Goal: Use online tool/utility: Utilize a website feature to perform a specific function

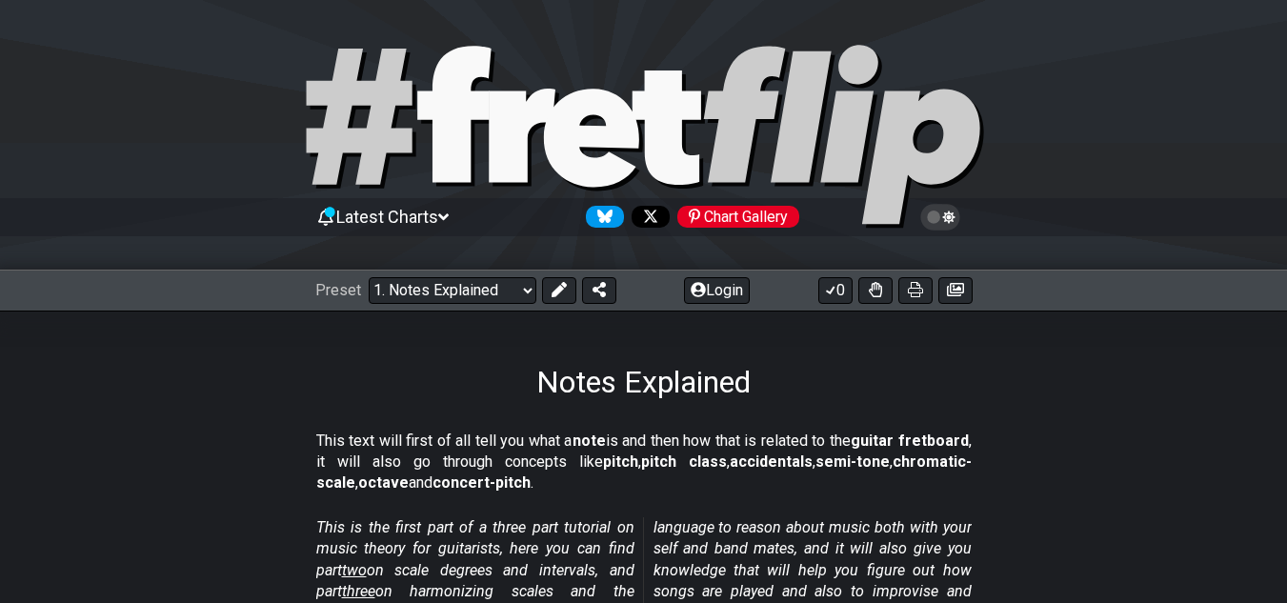
click at [438, 214] on span "Latest Charts" at bounding box center [387, 217] width 102 height 20
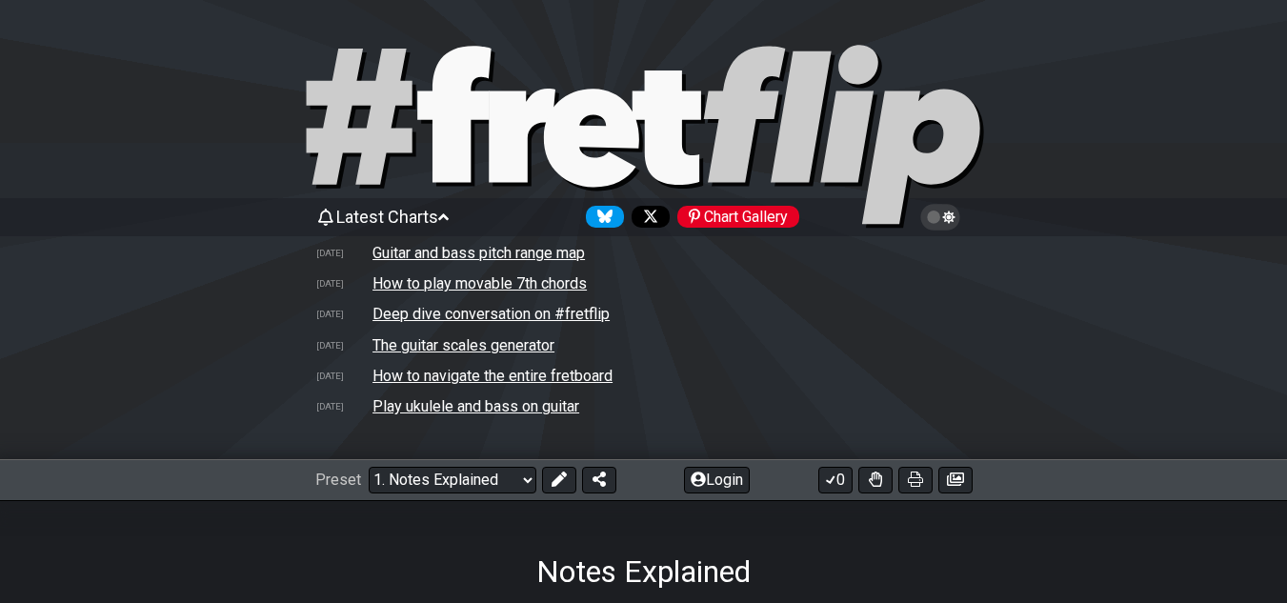
click at [438, 214] on span "Latest Charts" at bounding box center [387, 217] width 102 height 20
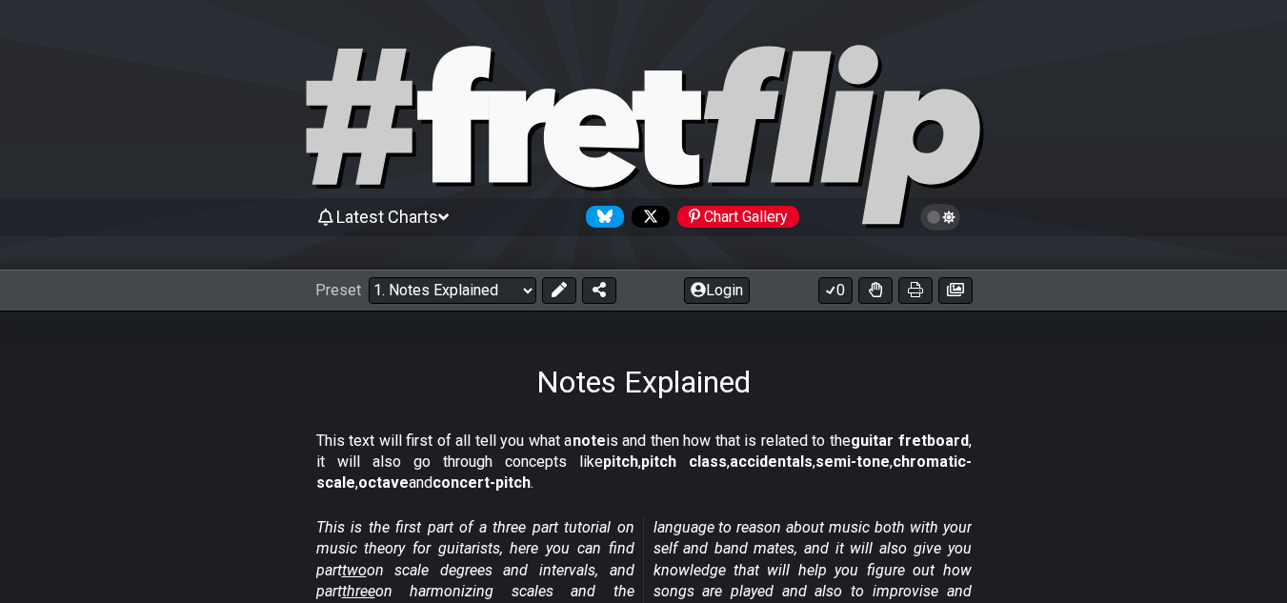
click at [438, 214] on span "Latest Charts" at bounding box center [387, 217] width 102 height 20
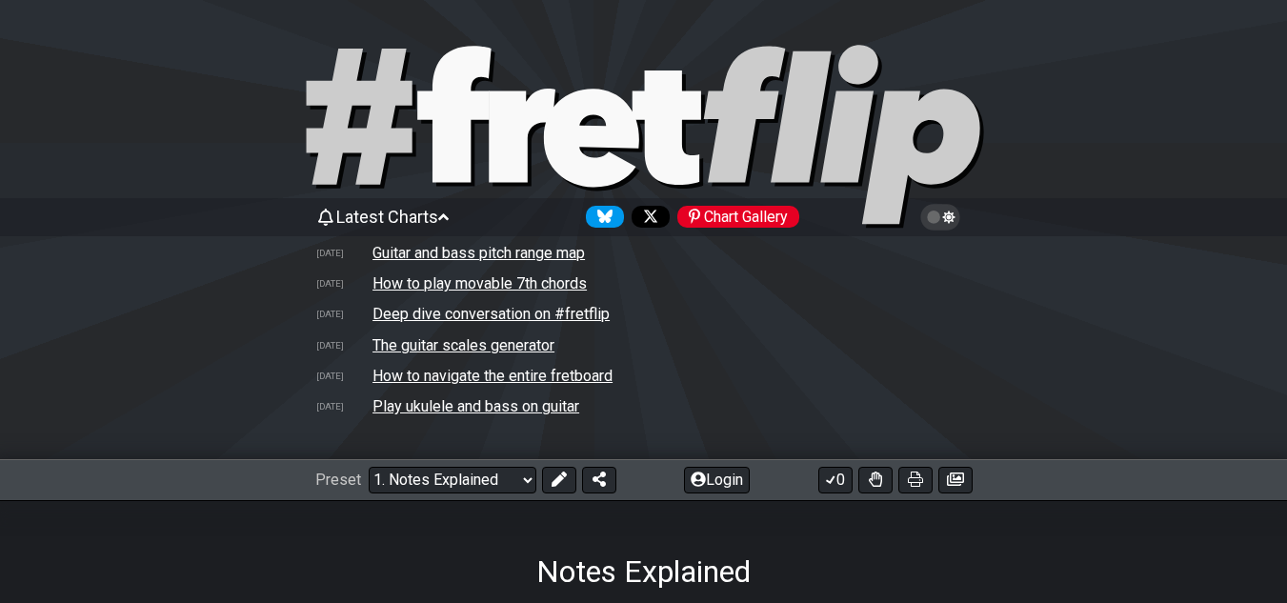
click at [438, 214] on span "Latest Charts" at bounding box center [387, 217] width 102 height 20
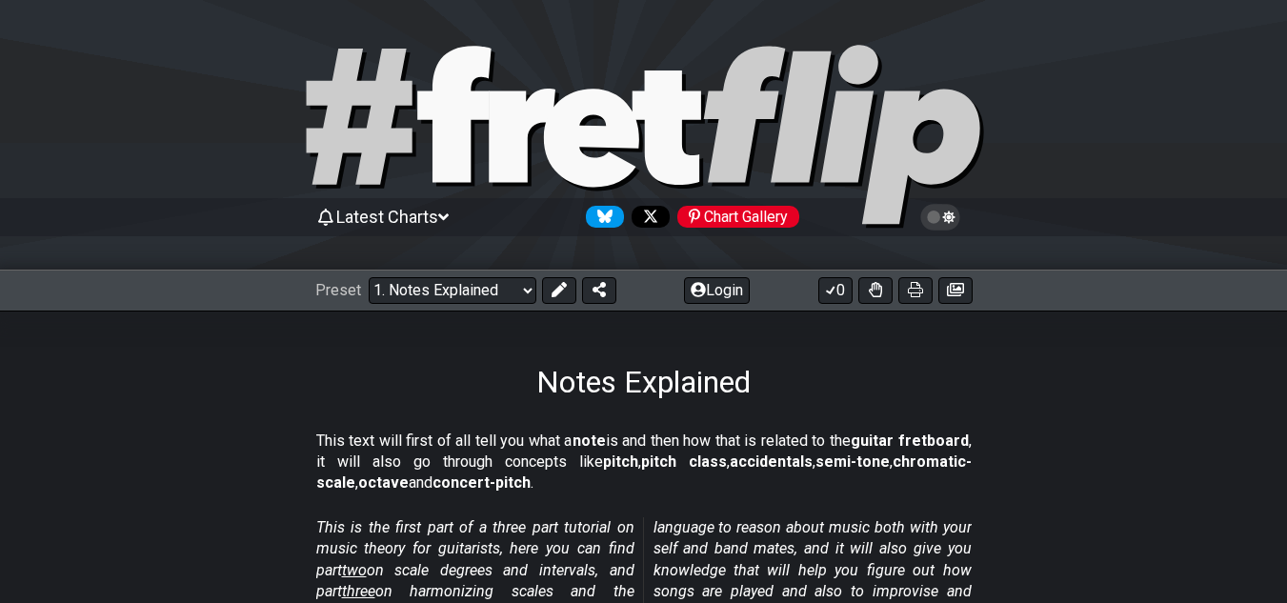
click at [438, 214] on span "Latest Charts" at bounding box center [387, 217] width 102 height 20
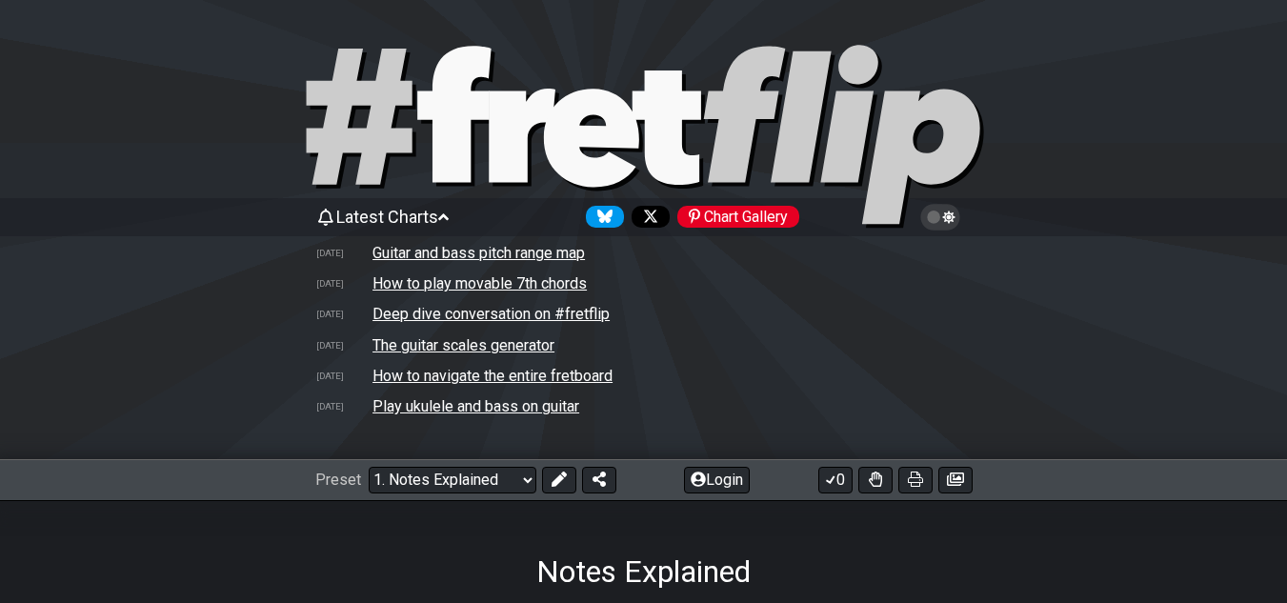
click at [438, 214] on span "Latest Charts" at bounding box center [387, 217] width 102 height 20
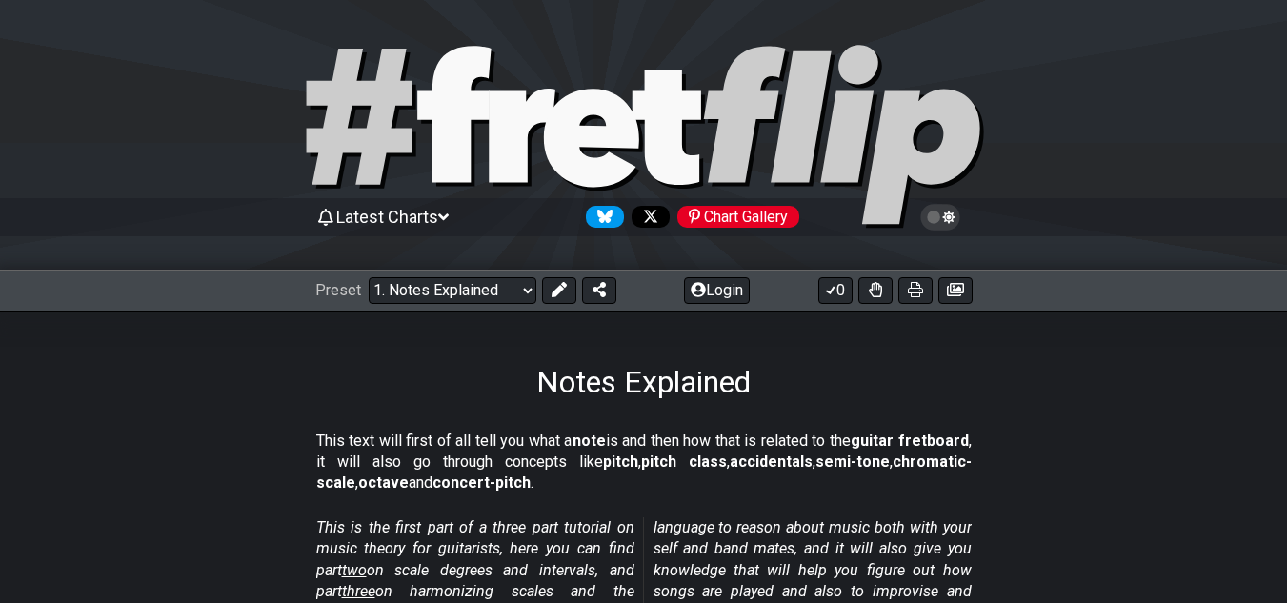
click at [438, 214] on span "Latest Charts" at bounding box center [387, 217] width 102 height 20
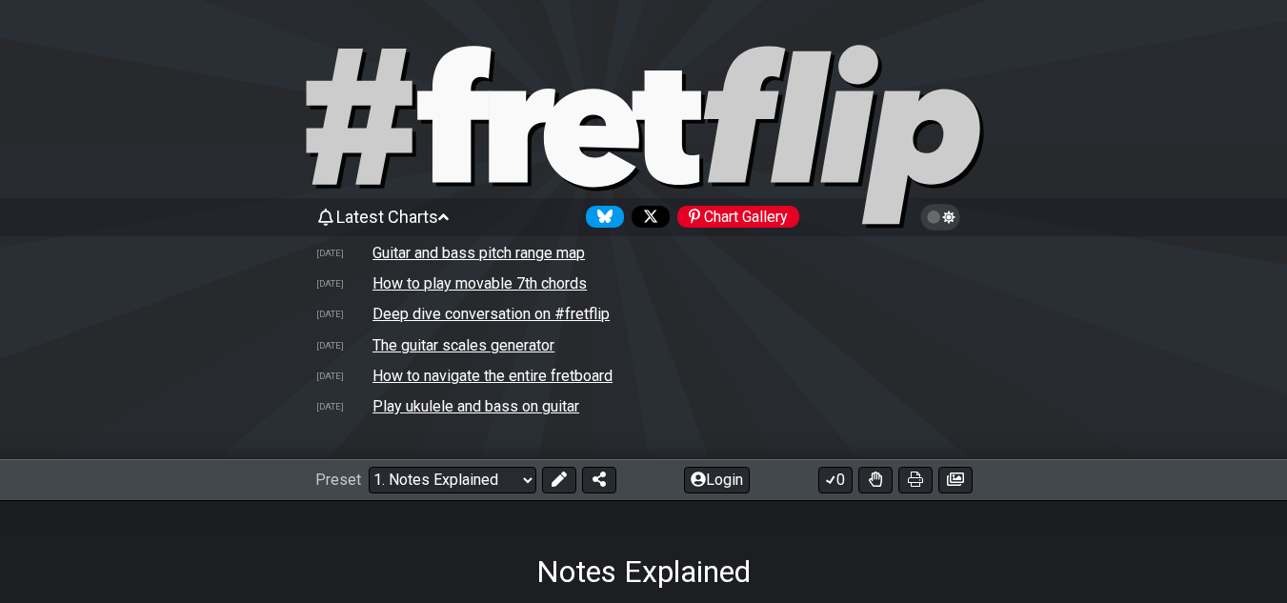
click at [438, 214] on span "Latest Charts" at bounding box center [387, 217] width 102 height 20
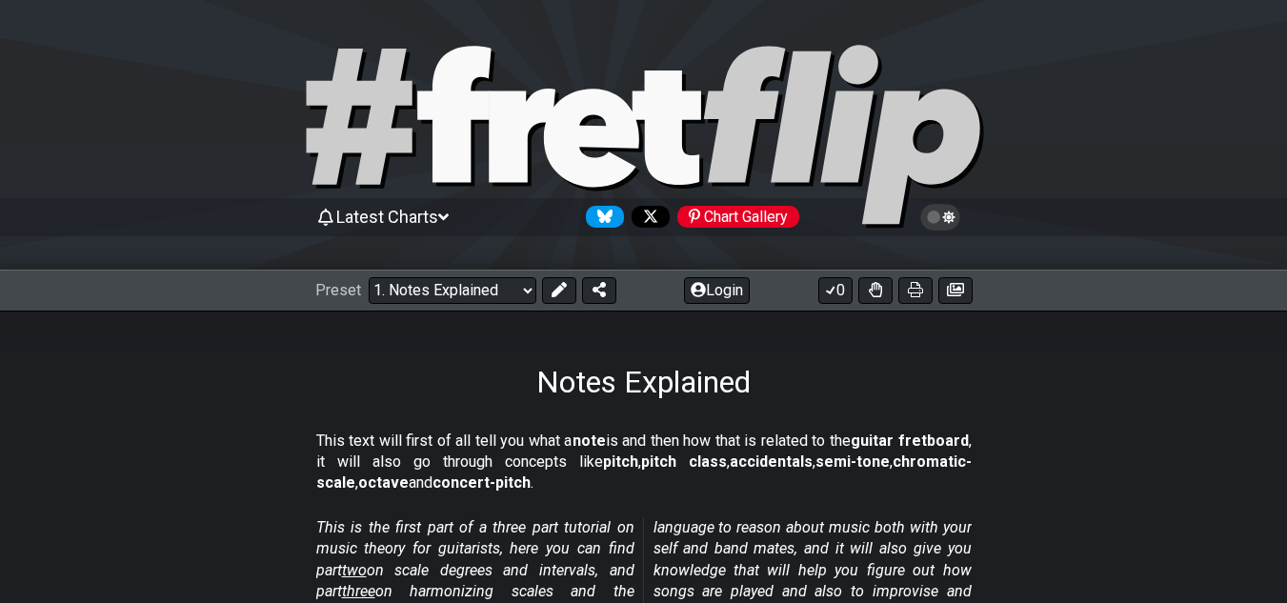
click at [438, 214] on span "Latest Charts" at bounding box center [387, 217] width 102 height 20
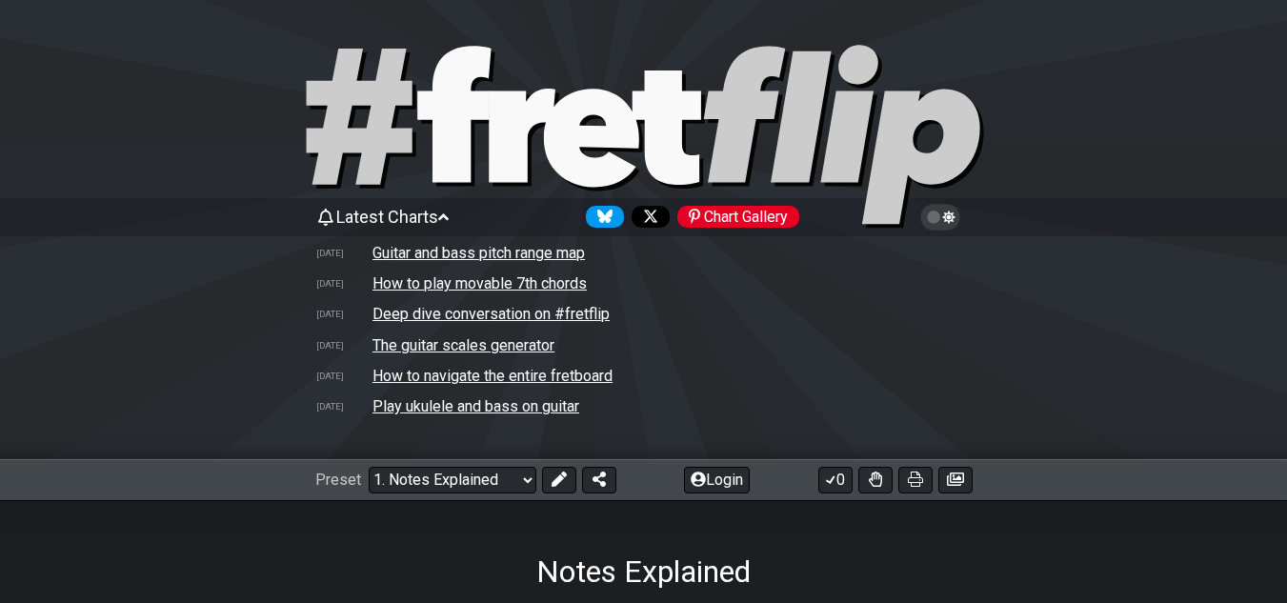
click at [438, 214] on span "Latest Charts" at bounding box center [387, 217] width 102 height 20
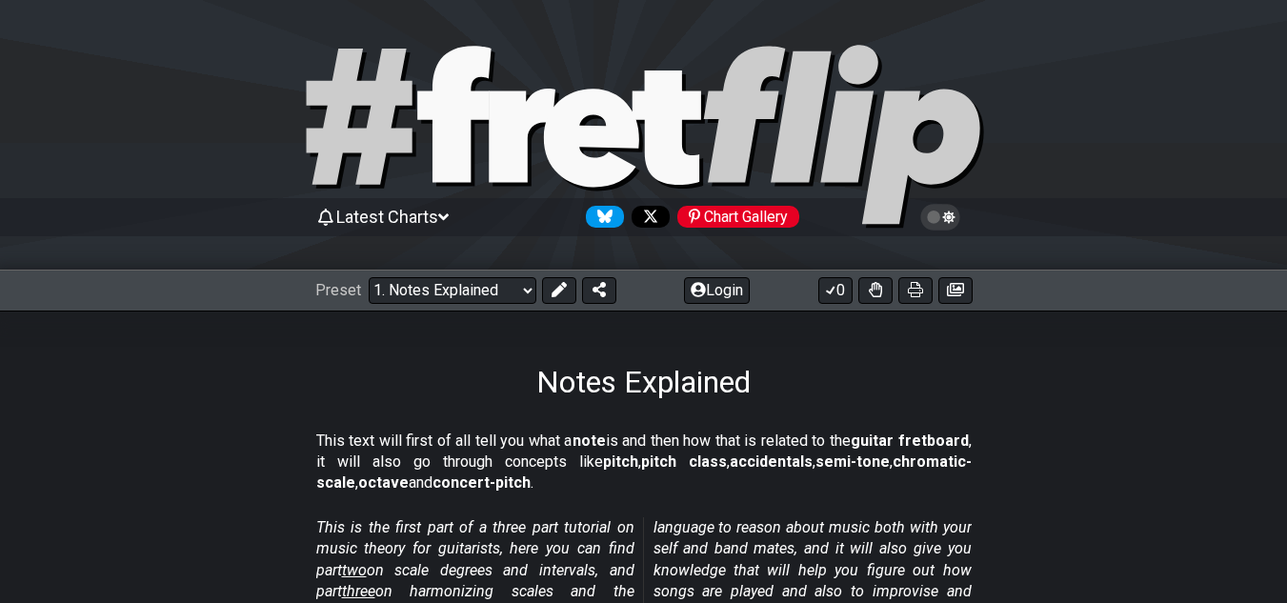
click at [438, 214] on span "Latest Charts" at bounding box center [387, 217] width 102 height 20
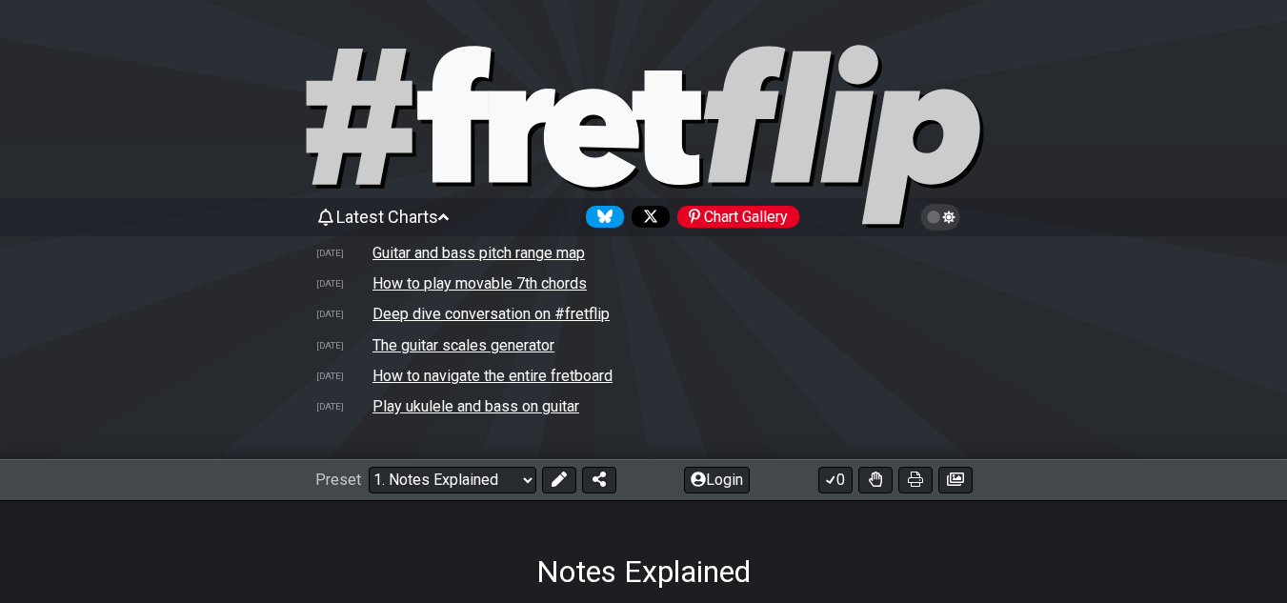
click at [438, 214] on span "Latest Charts" at bounding box center [387, 217] width 102 height 20
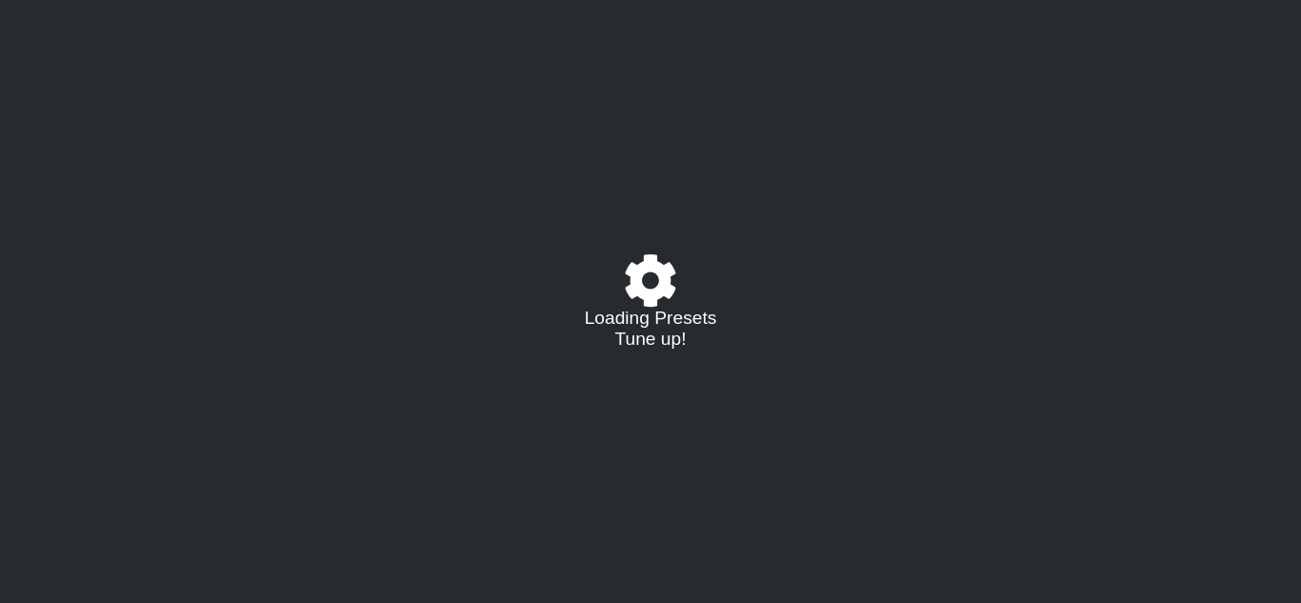
select select "/024R2NW83"
select select "C"
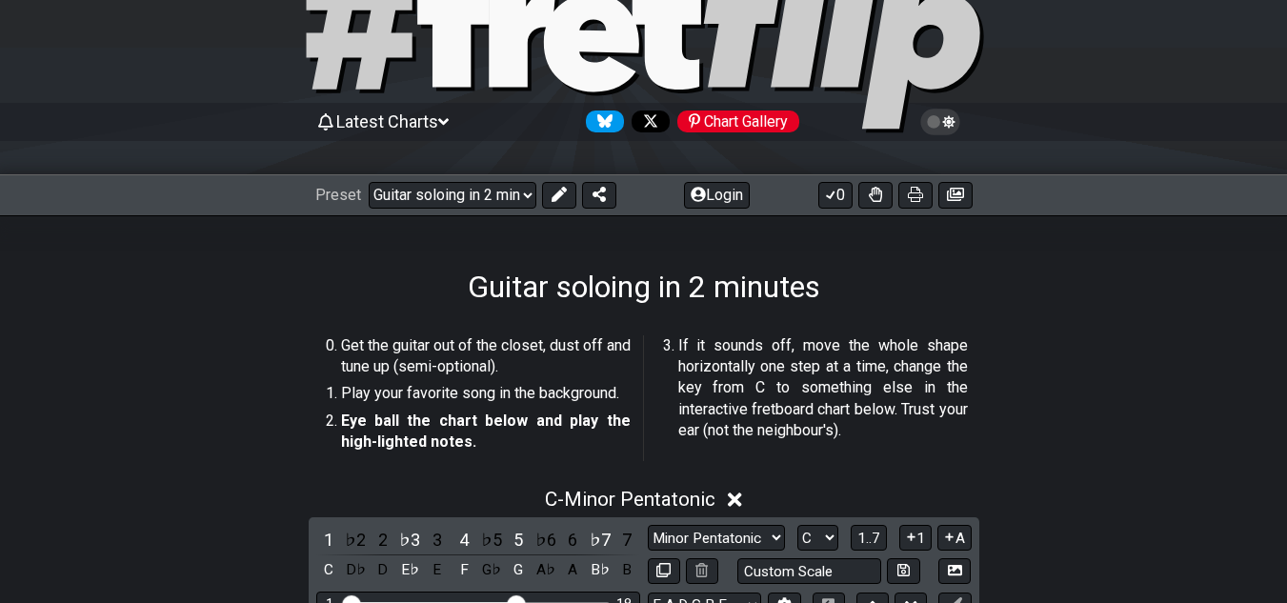
scroll to position [191, 0]
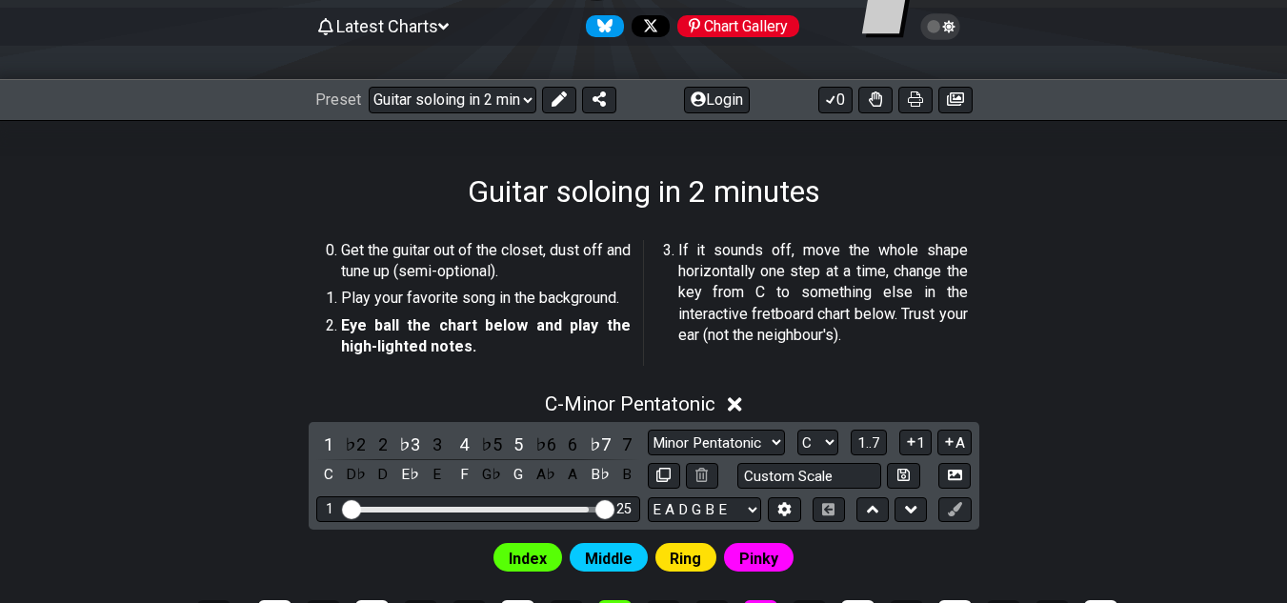
drag, startPoint x: 517, startPoint y: 505, endPoint x: 615, endPoint y: 505, distance: 98.1
click at [613, 508] on input "Visible fret range" at bounding box center [478, 508] width 271 height 0
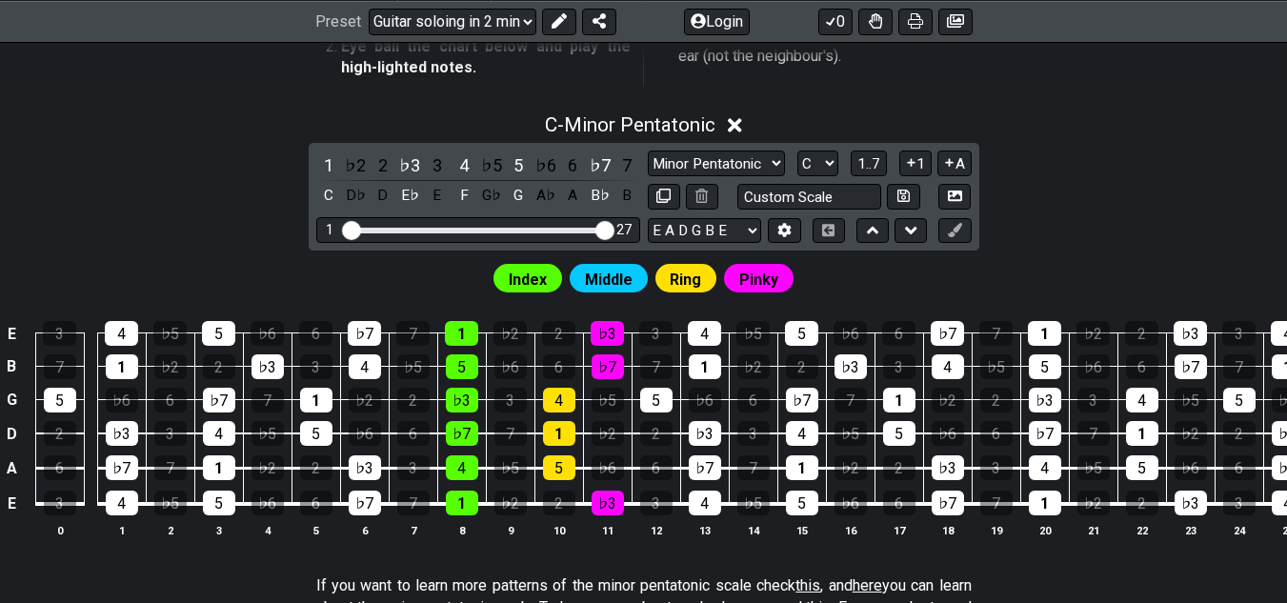
scroll to position [476, 0]
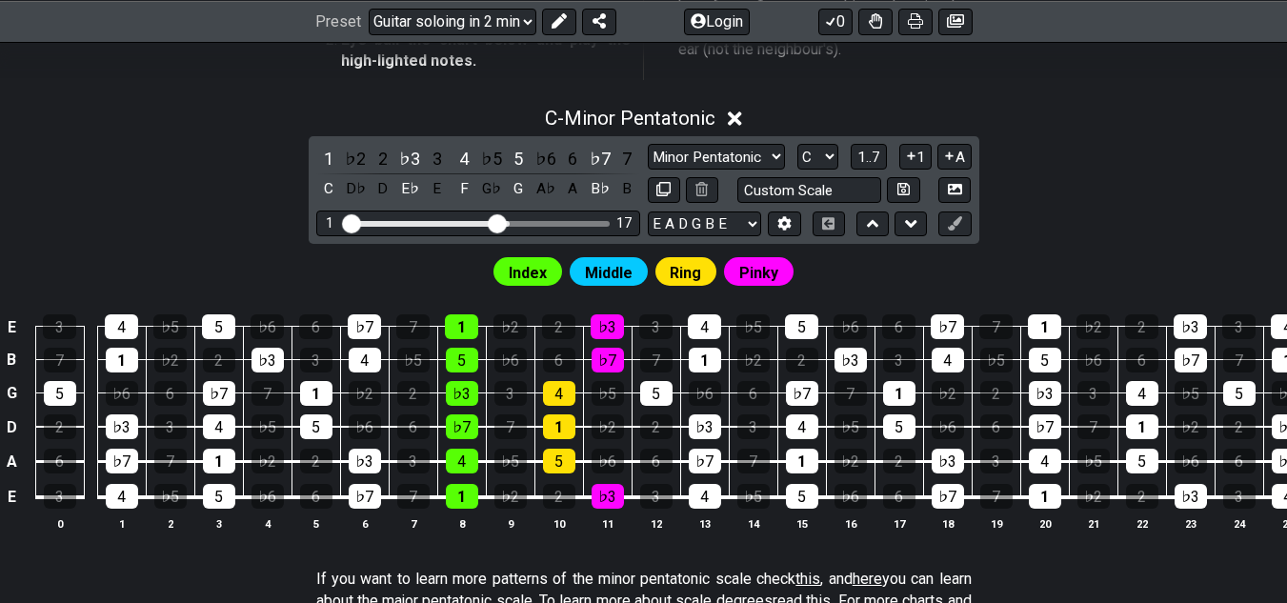
drag, startPoint x: 599, startPoint y: 217, endPoint x: 500, endPoint y: 219, distance: 99.1
click at [500, 222] on input "Visible fret range" at bounding box center [478, 222] width 271 height 0
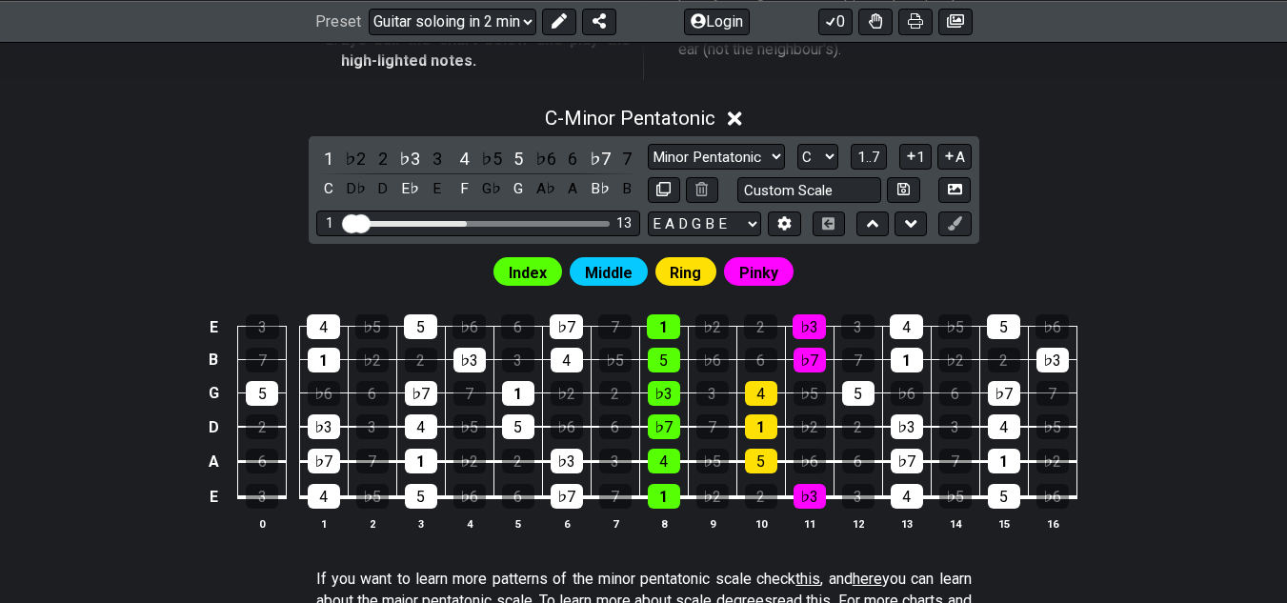
drag, startPoint x: 500, startPoint y: 219, endPoint x: 353, endPoint y: 219, distance: 146.7
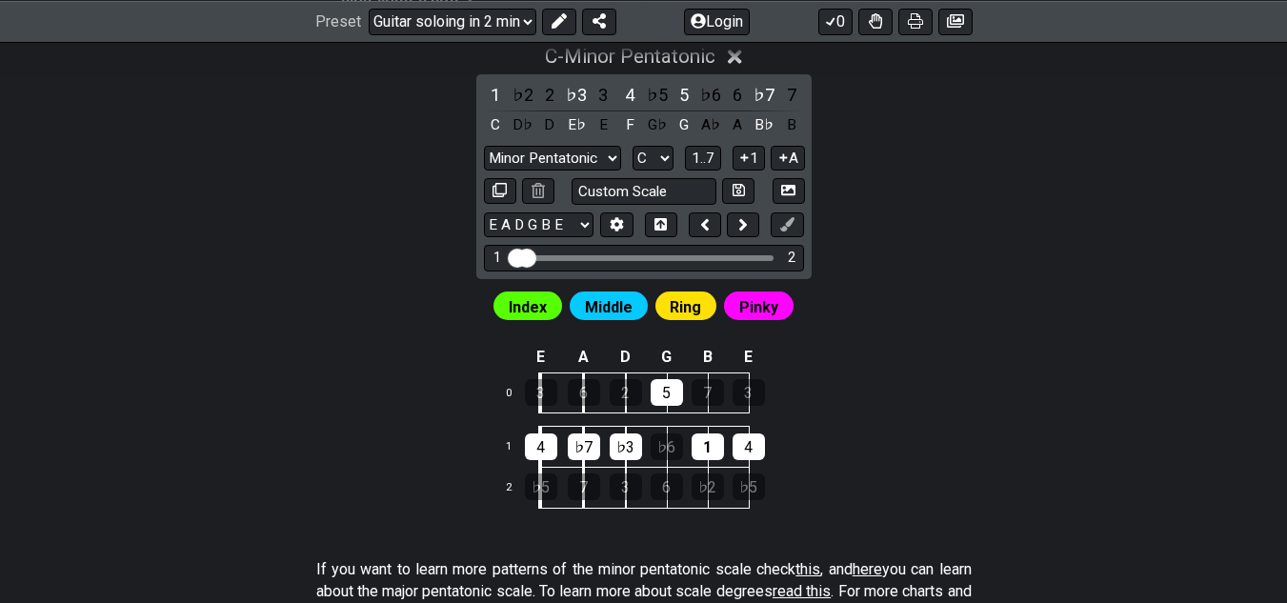
scroll to position [572, 0]
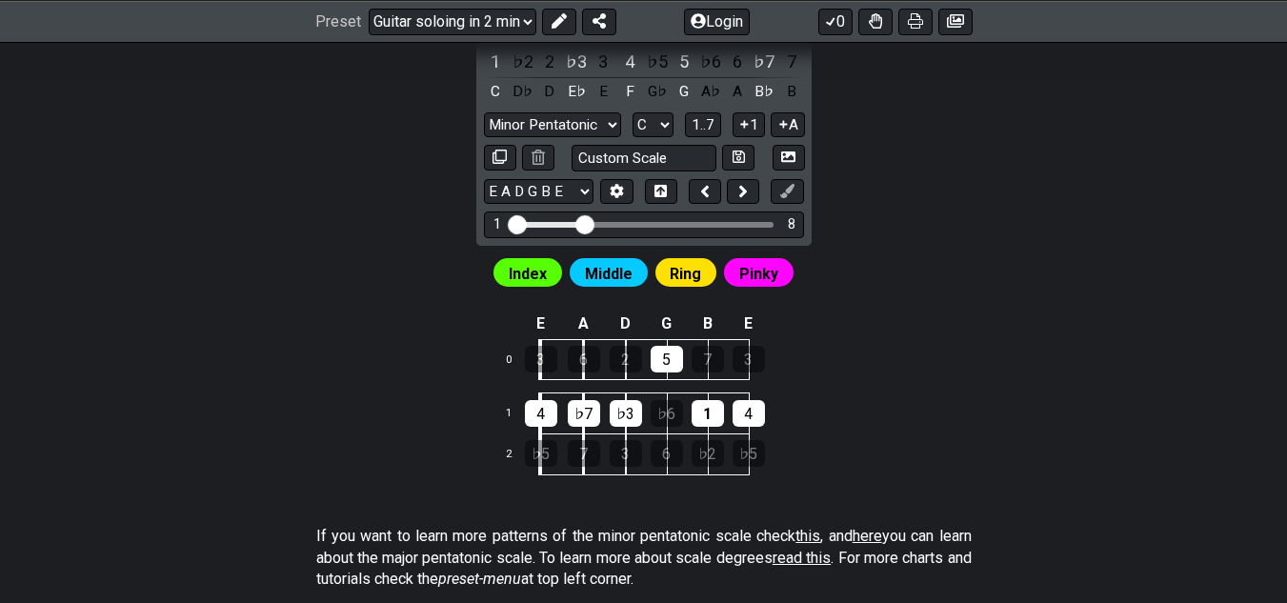
drag, startPoint x: 526, startPoint y: 226, endPoint x: 586, endPoint y: 226, distance: 60.0
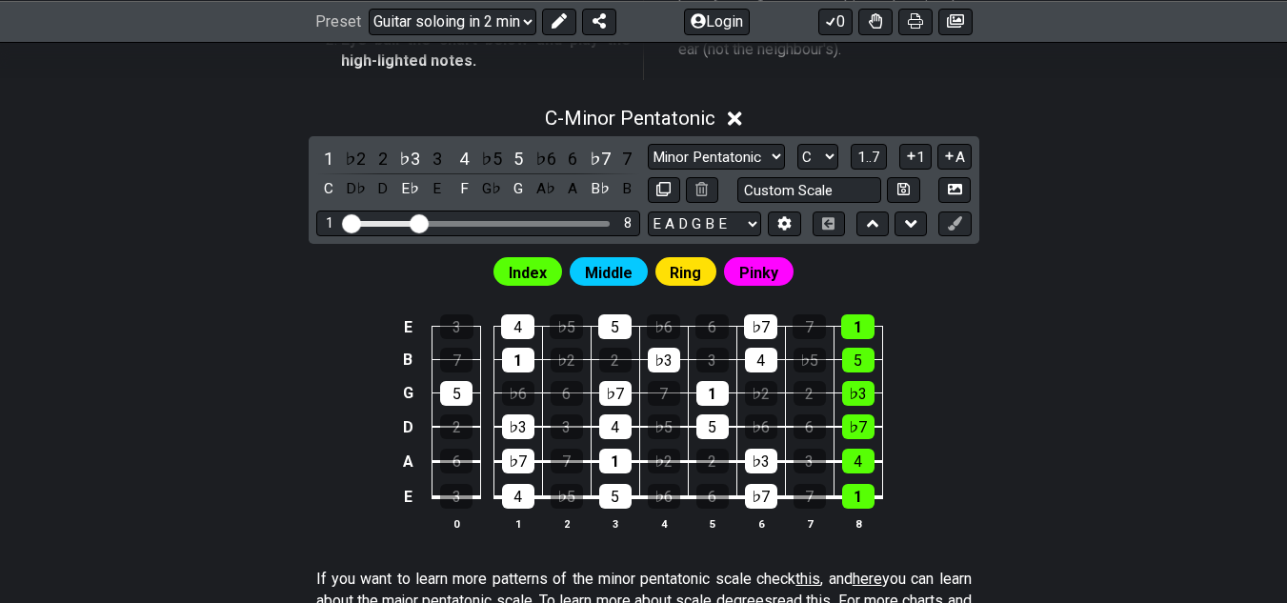
scroll to position [381, 0]
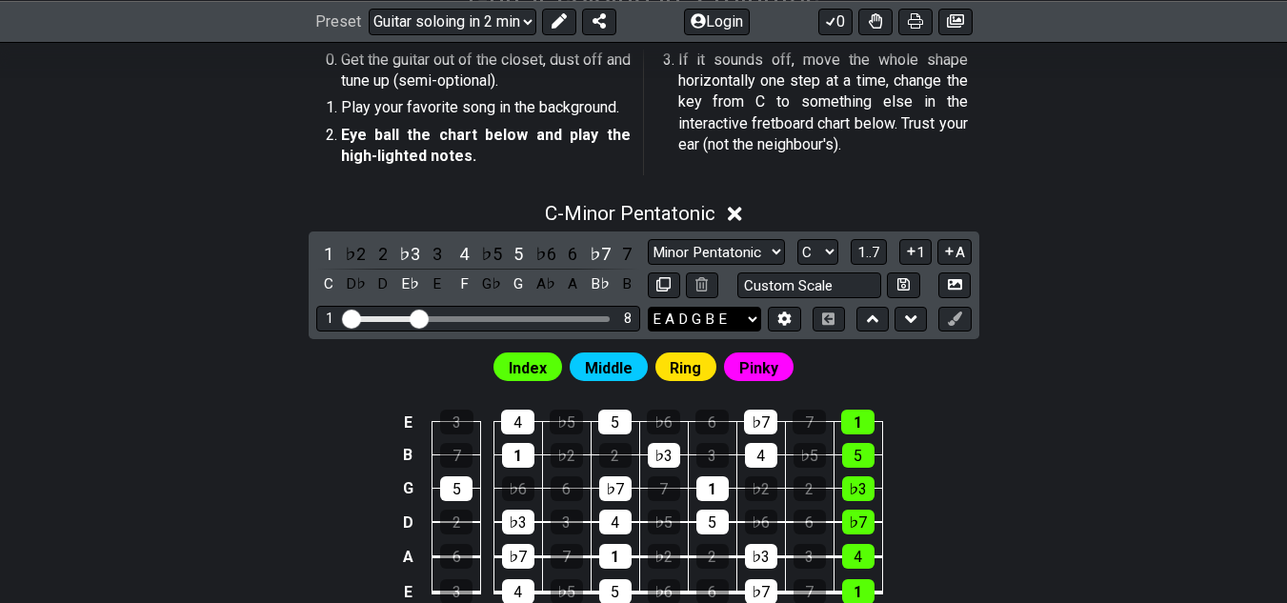
click at [736, 319] on select "E A D G B E E A D G B E E A D G B E B E A D F♯ B A D G C E A D A D G B E E♭ A♭ …" at bounding box center [704, 320] width 113 height 26
click at [1132, 359] on div "Index Middle Ring Pinky" at bounding box center [643, 362] width 1287 height 46
click at [815, 285] on input "text" at bounding box center [809, 285] width 145 height 26
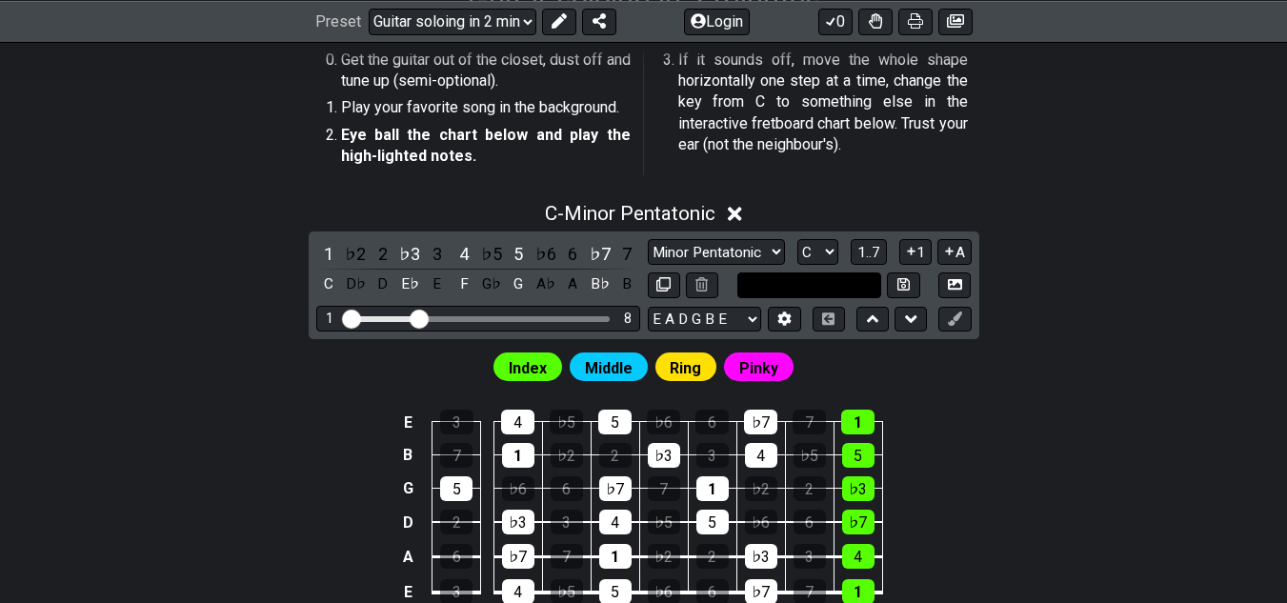
click at [815, 285] on input "text" at bounding box center [809, 285] width 145 height 26
type input "Custom Scale"
click at [1122, 260] on div "C - Minor Pentatonic 1 ♭2 2 ♭3 3 4 ♭5 5 ♭6 6 ♭7 7 C D♭ D E♭ E F G♭ G A♭ A B♭ B …" at bounding box center [643, 422] width 1287 height 463
click at [740, 248] on select "Minor Pentatonic Root Minor Pentatonic Major Pentatonic Minor Blues Major Blues…" at bounding box center [716, 252] width 137 height 26
click at [1078, 376] on div "Index Middle Ring Pinky" at bounding box center [643, 362] width 1287 height 46
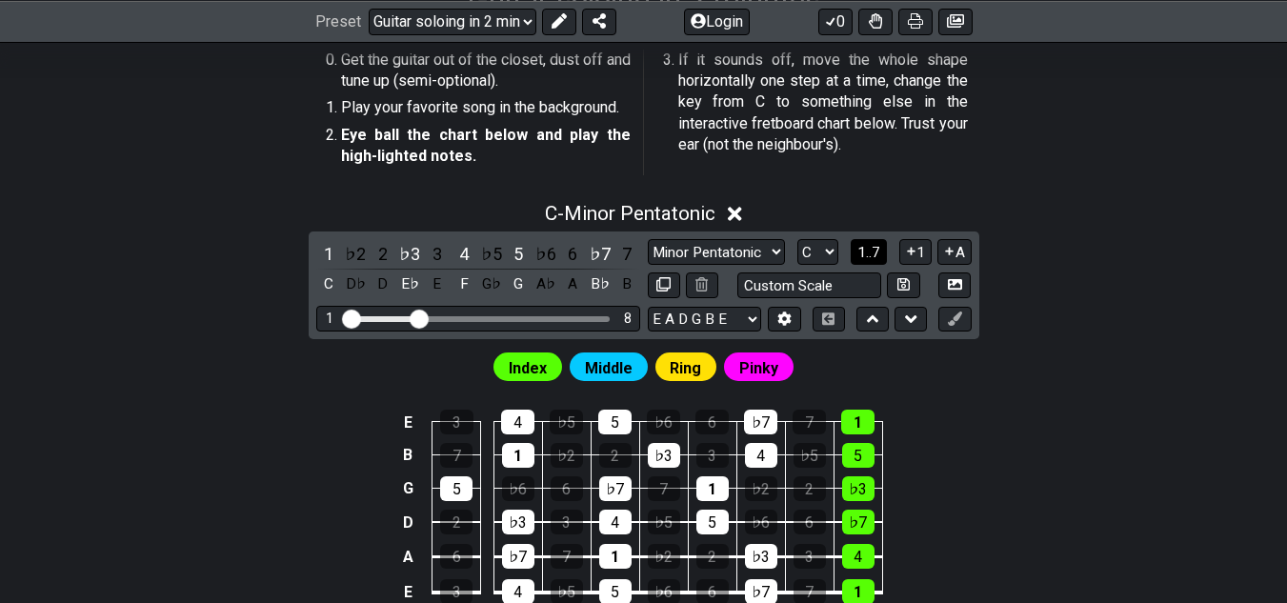
click at [881, 256] on button "1..7" at bounding box center [869, 252] width 36 height 26
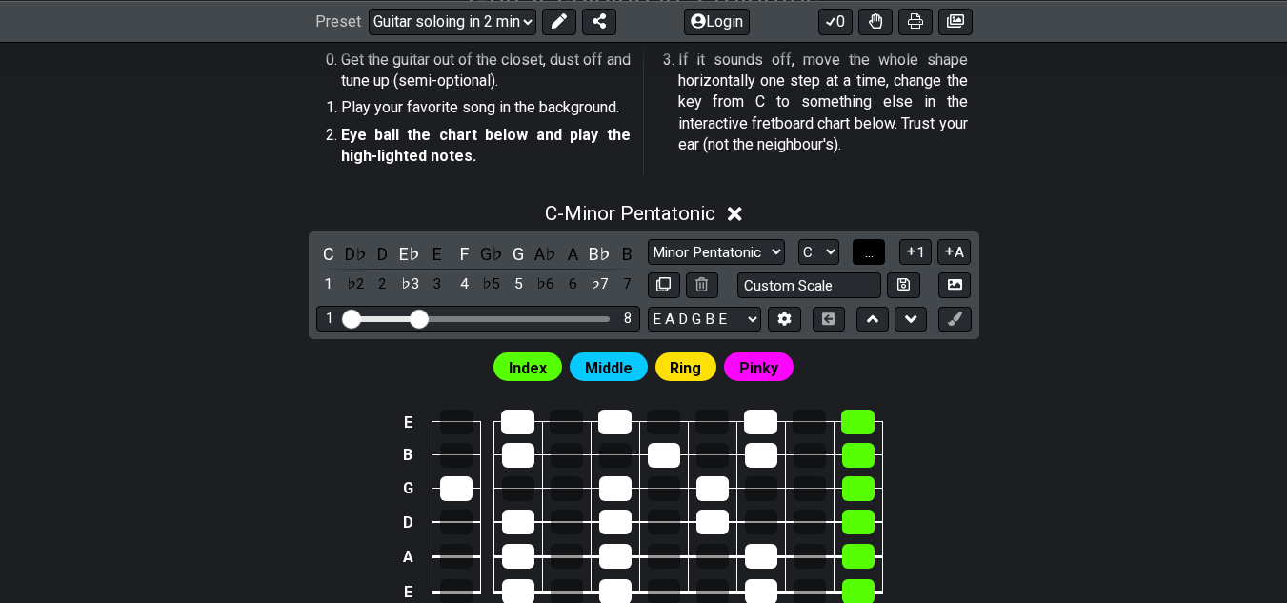
click at [881, 256] on button "..." at bounding box center [869, 252] width 32 height 26
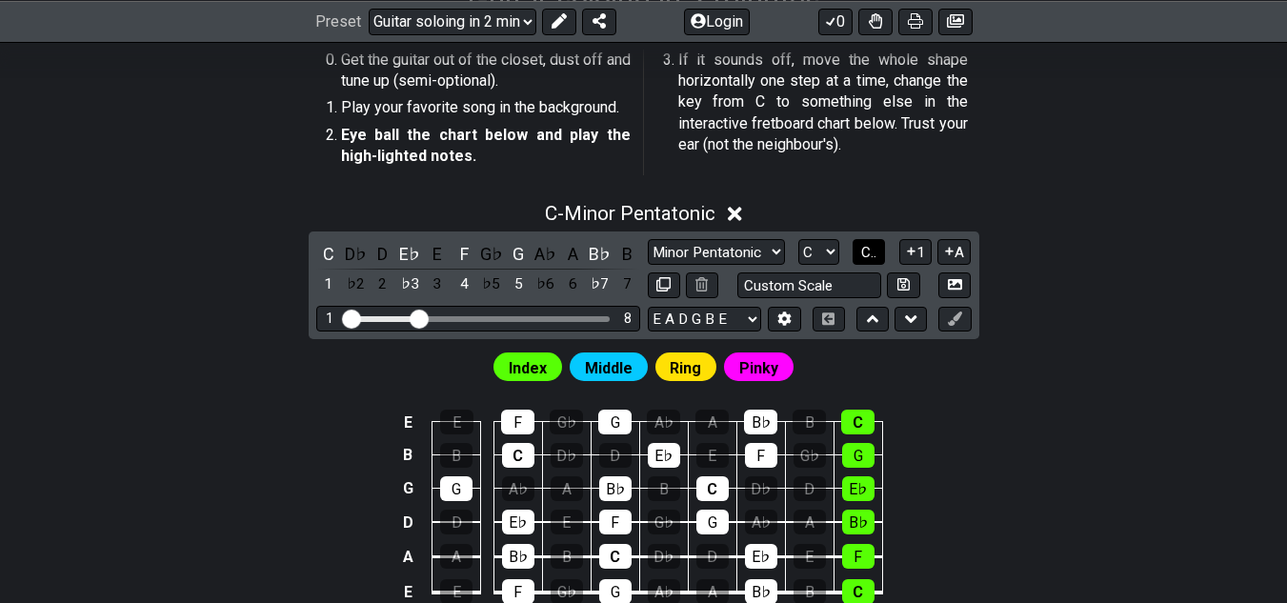
click at [881, 256] on button "C.." at bounding box center [869, 252] width 32 height 26
click at [833, 253] on select "A♭ A A♯ B♭ B C C♯ D♭ D D♯ E♭ E F F♯ G♭ G G♯" at bounding box center [817, 252] width 41 height 26
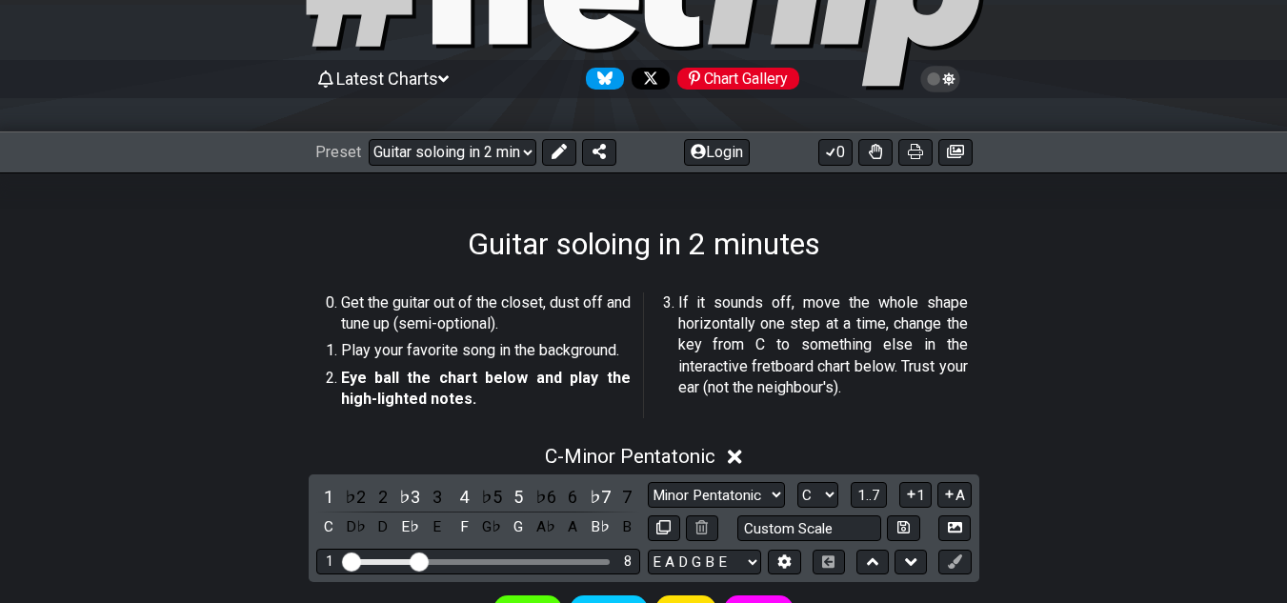
scroll to position [0, 0]
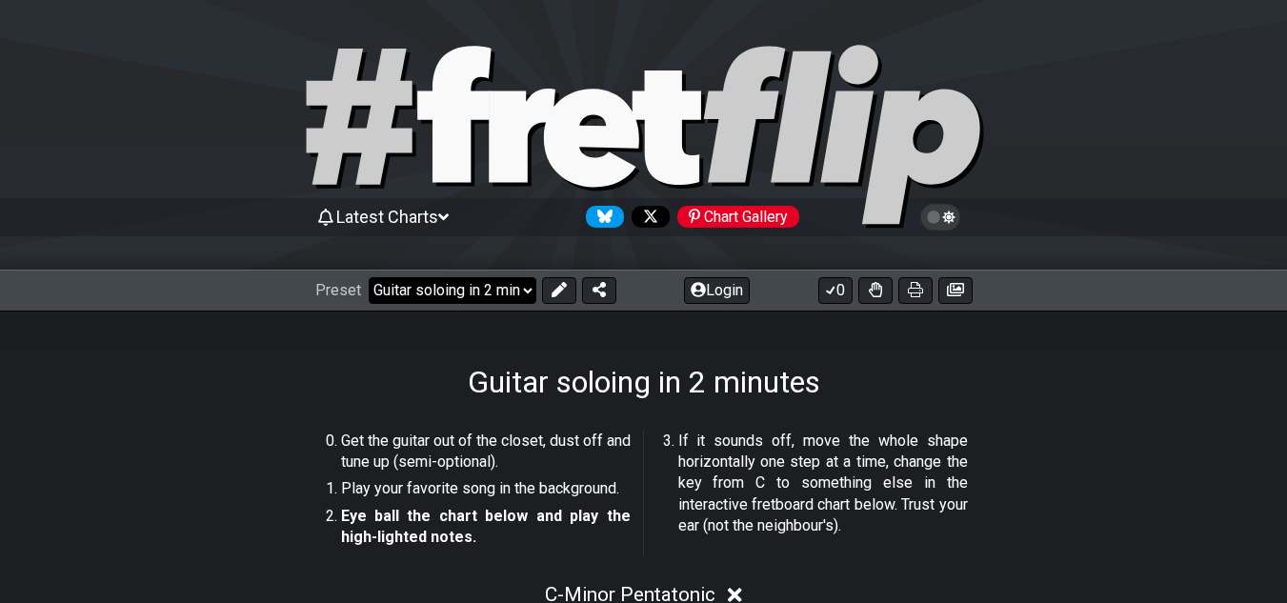
click at [525, 290] on select "Welcome to #fretflip! Guitar soloing in 2 minutes Custom Preset Minor Pentatoni…" at bounding box center [453, 290] width 168 height 27
click at [369, 277] on select "Welcome to #fretflip! Guitar soloing in 2 minutes Custom Preset Minor Pentatoni…" at bounding box center [453, 290] width 168 height 27
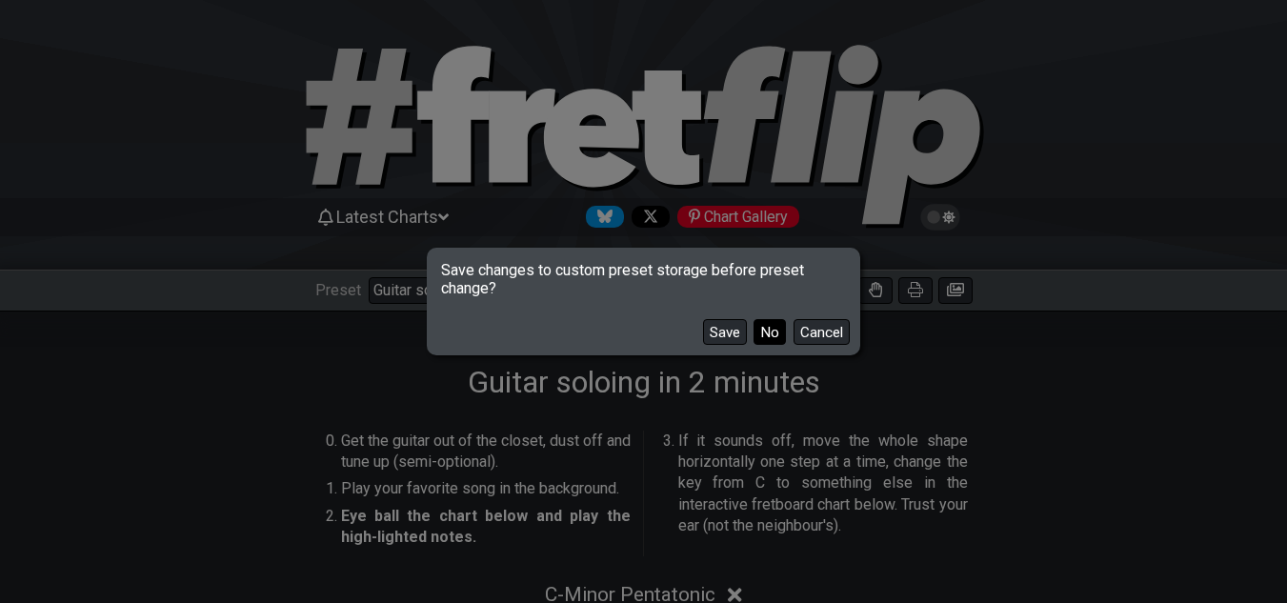
click at [762, 331] on button "No" at bounding box center [769, 332] width 32 height 26
select select "/welcome"
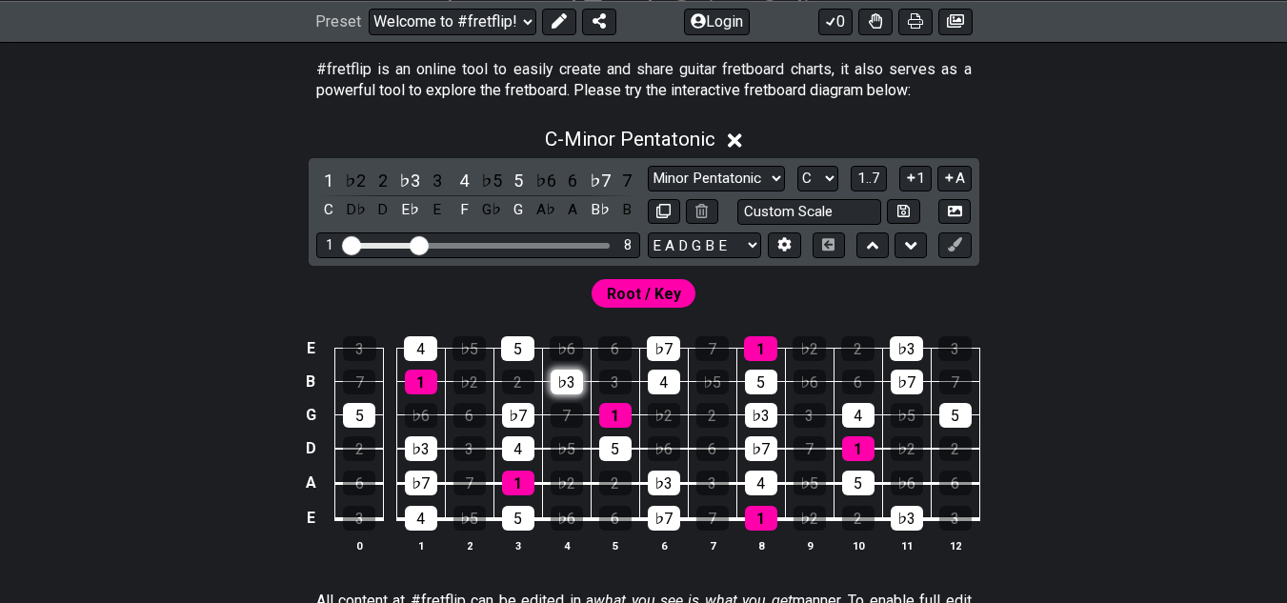
scroll to position [476, 0]
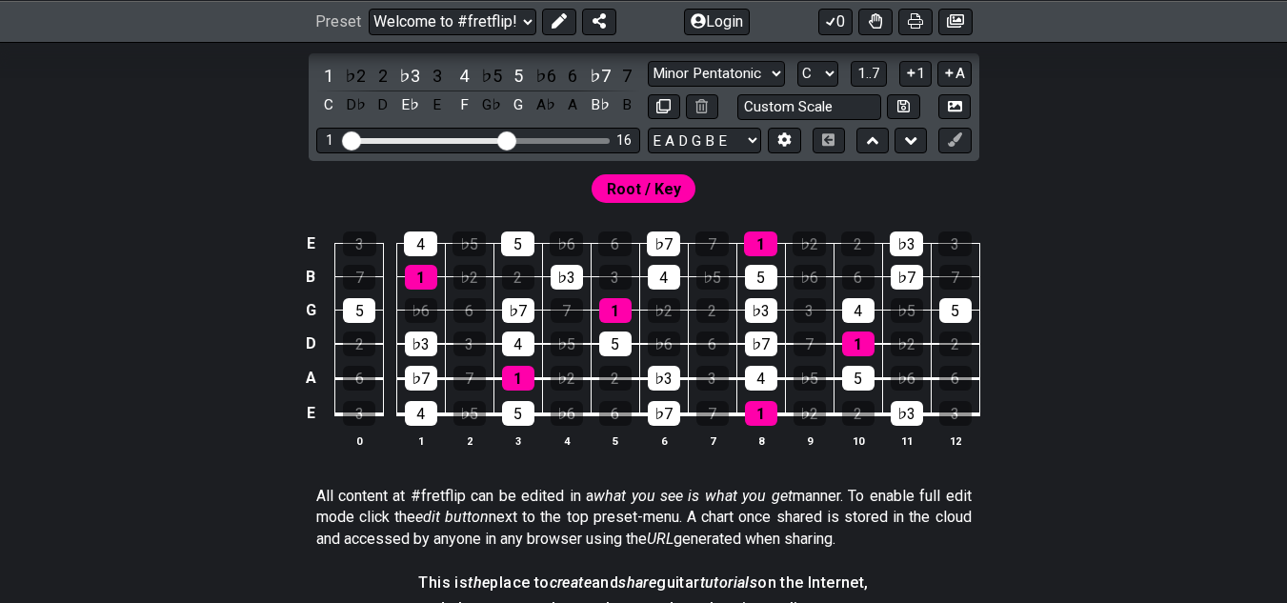
drag, startPoint x: 418, startPoint y: 139, endPoint x: 506, endPoint y: 139, distance: 87.6
click at [506, 139] on input "Visible fret range" at bounding box center [478, 139] width 271 height 0
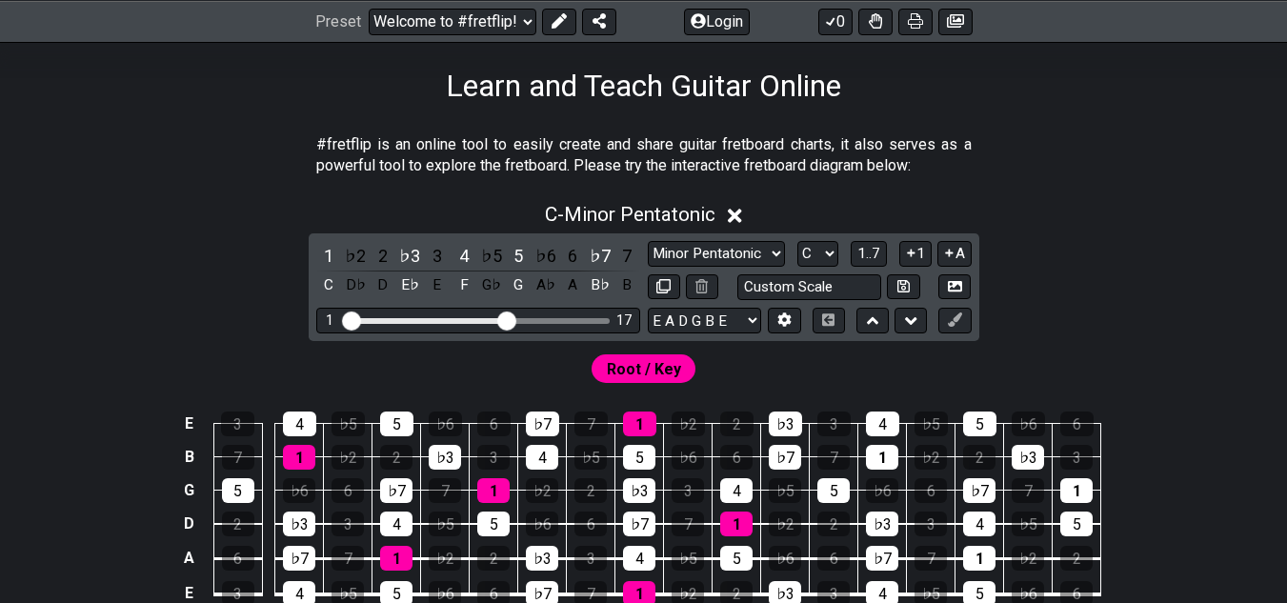
scroll to position [95, 0]
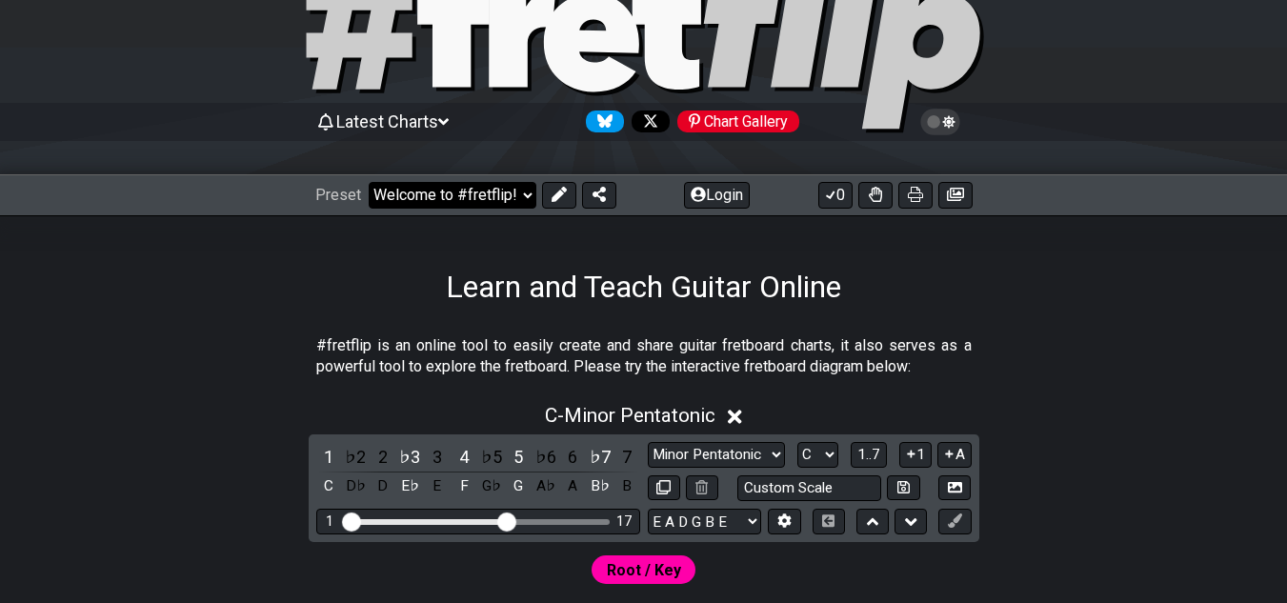
click at [448, 195] on select "Welcome to #fretflip! Guitar soloing in 2 minutes Custom Preset Minor Pentatoni…" at bounding box center [453, 195] width 168 height 27
drag, startPoint x: 948, startPoint y: 316, endPoint x: 913, endPoint y: 310, distance: 34.9
